Goal: Task Accomplishment & Management: Manage account settings

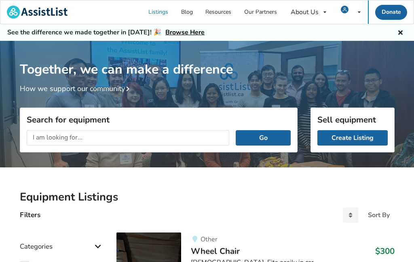
click at [340, 4] on div "My Listings Notifications Account Settings Log Out" at bounding box center [351, 11] width 34 height 23
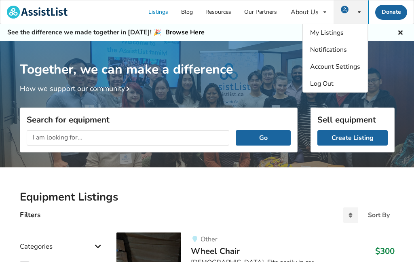
click at [319, 33] on span "My Listings" at bounding box center [327, 32] width 34 height 9
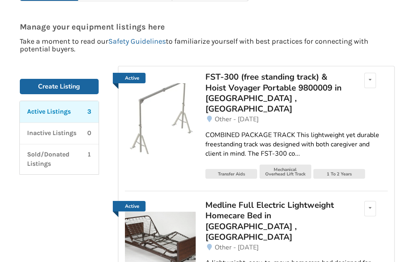
scroll to position [70, 0]
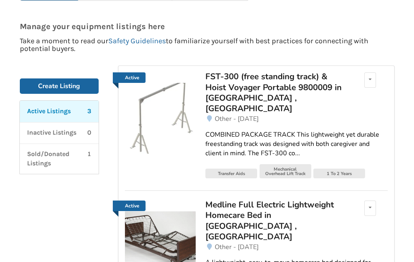
click at [228, 85] on div "FST-300 (free standing track) & Hoist Voyager Portable 9800009 in [GEOGRAPHIC_D…" at bounding box center [276, 92] width 142 height 43
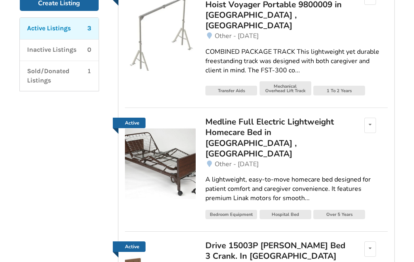
scroll to position [153, 0]
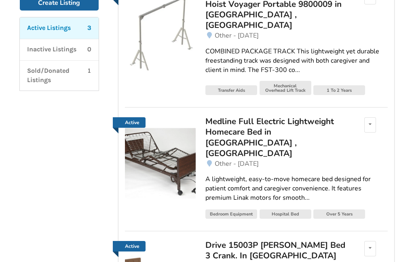
click at [263, 133] on div "Medline Full Electric Lightweight Homecare Bed in [GEOGRAPHIC_DATA] , [GEOGRAPH…" at bounding box center [276, 137] width 142 height 43
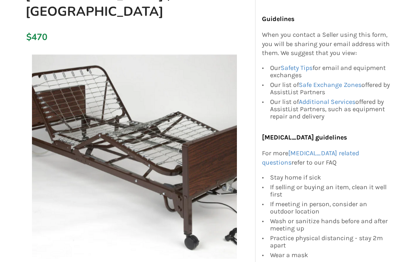
scroll to position [160, 0]
